Goal: Entertainment & Leisure: Browse casually

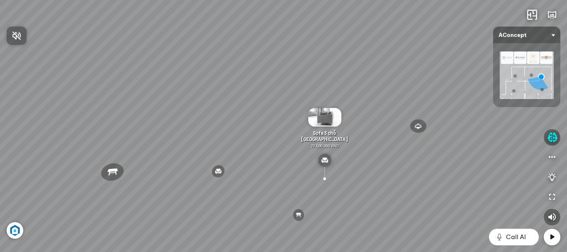
click at [325, 160] on div at bounding box center [283, 126] width 567 height 252
click at [328, 160] on img at bounding box center [324, 160] width 13 height 13
